Goal: Download file/media

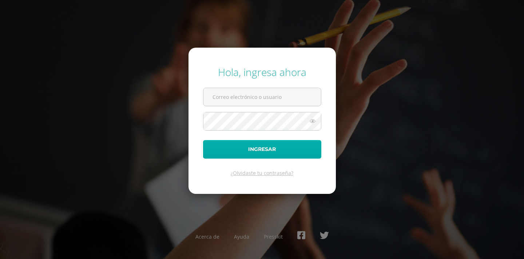
type input "[EMAIL_ADDRESS][DOMAIN_NAME]"
click at [276, 154] on button "Ingresar" at bounding box center [262, 149] width 118 height 19
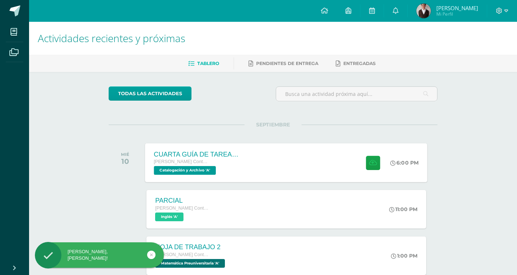
click at [328, 157] on div "CUARTA GUÍA DE TAREAS DEL CUARTO BIMESTRE [PERSON_NAME] Contador Perito Contado…" at bounding box center [286, 162] width 283 height 39
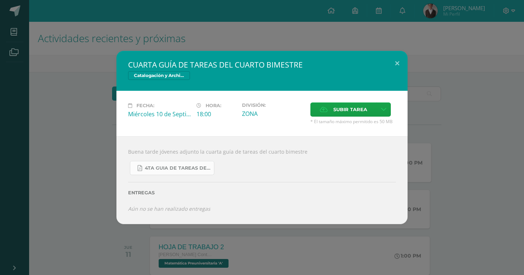
click at [175, 167] on span "4TA GUIA DE TAREAS DE CATALOGACIÓN Y ARCHIVO 5TO PERITO CONTADOR CUARTO BIMESTR…" at bounding box center [177, 168] width 65 height 6
